Goal: Task Accomplishment & Management: Manage account settings

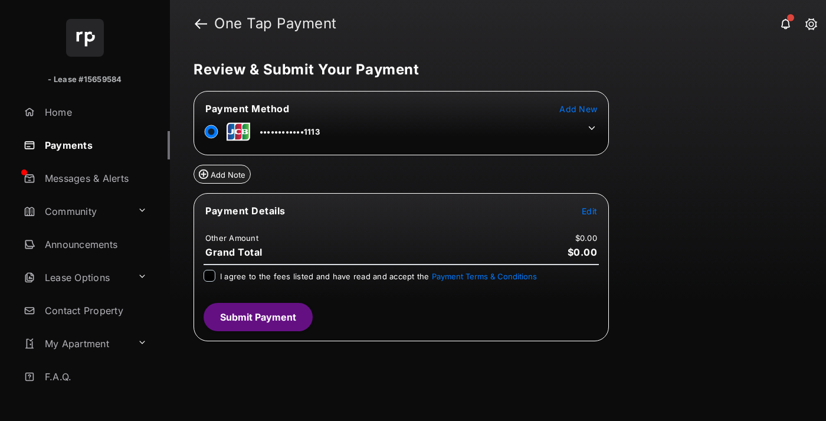
click at [589, 211] on span "Edit" at bounding box center [589, 211] width 15 height 10
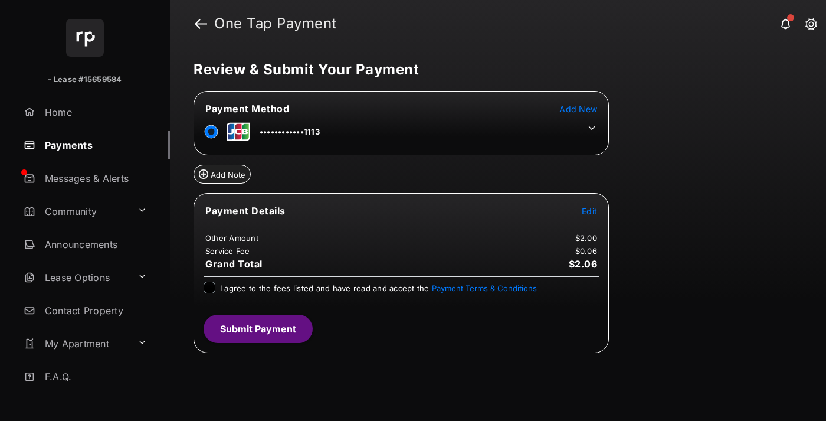
click at [592, 128] on icon at bounding box center [591, 128] width 11 height 11
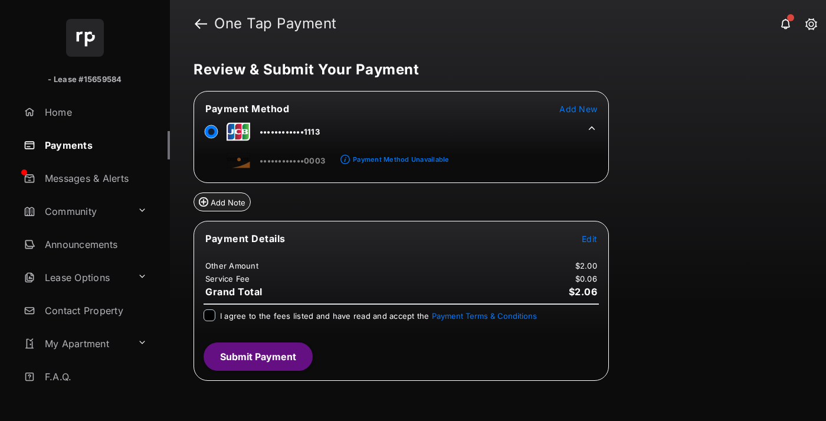
click at [92, 145] on link "Payments" at bounding box center [94, 145] width 151 height 28
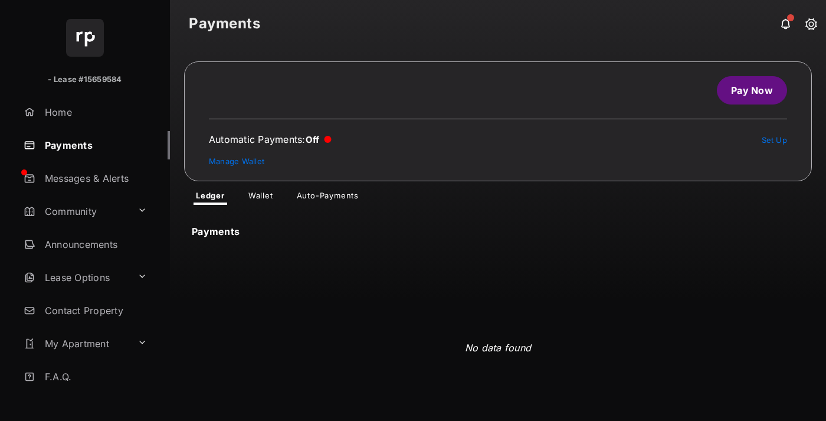
click at [237, 161] on link "Manage Wallet" at bounding box center [236, 160] width 55 height 9
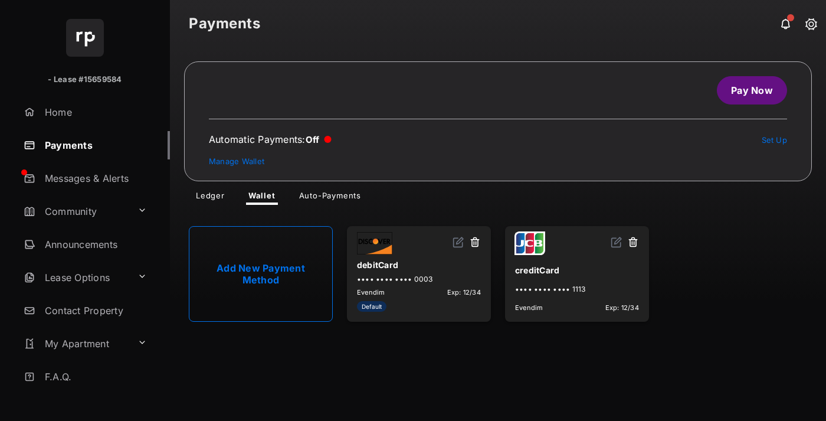
click at [617, 243] on img at bounding box center [617, 242] width 12 height 12
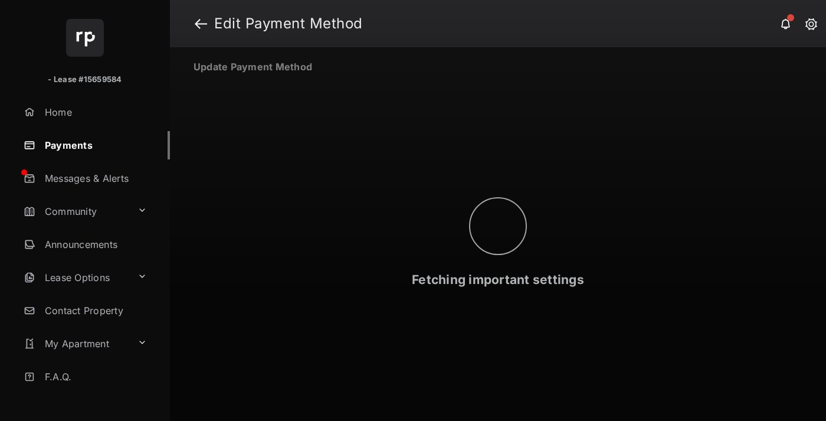
select select "**"
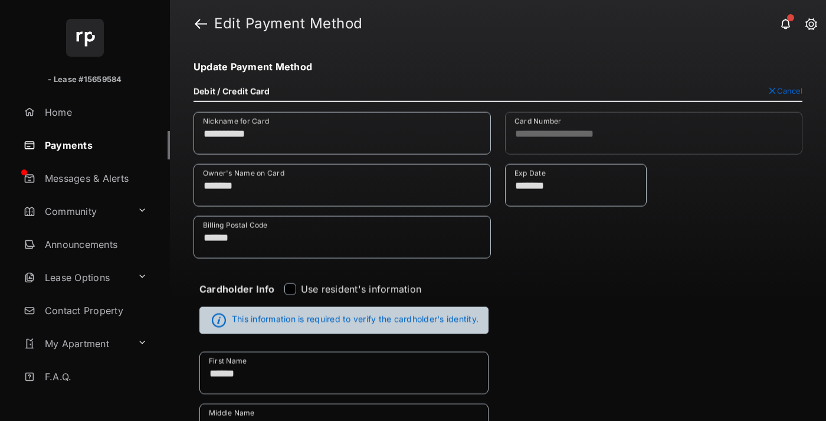
scroll to position [538, 0]
